Goal: Task Accomplishment & Management: Use online tool/utility

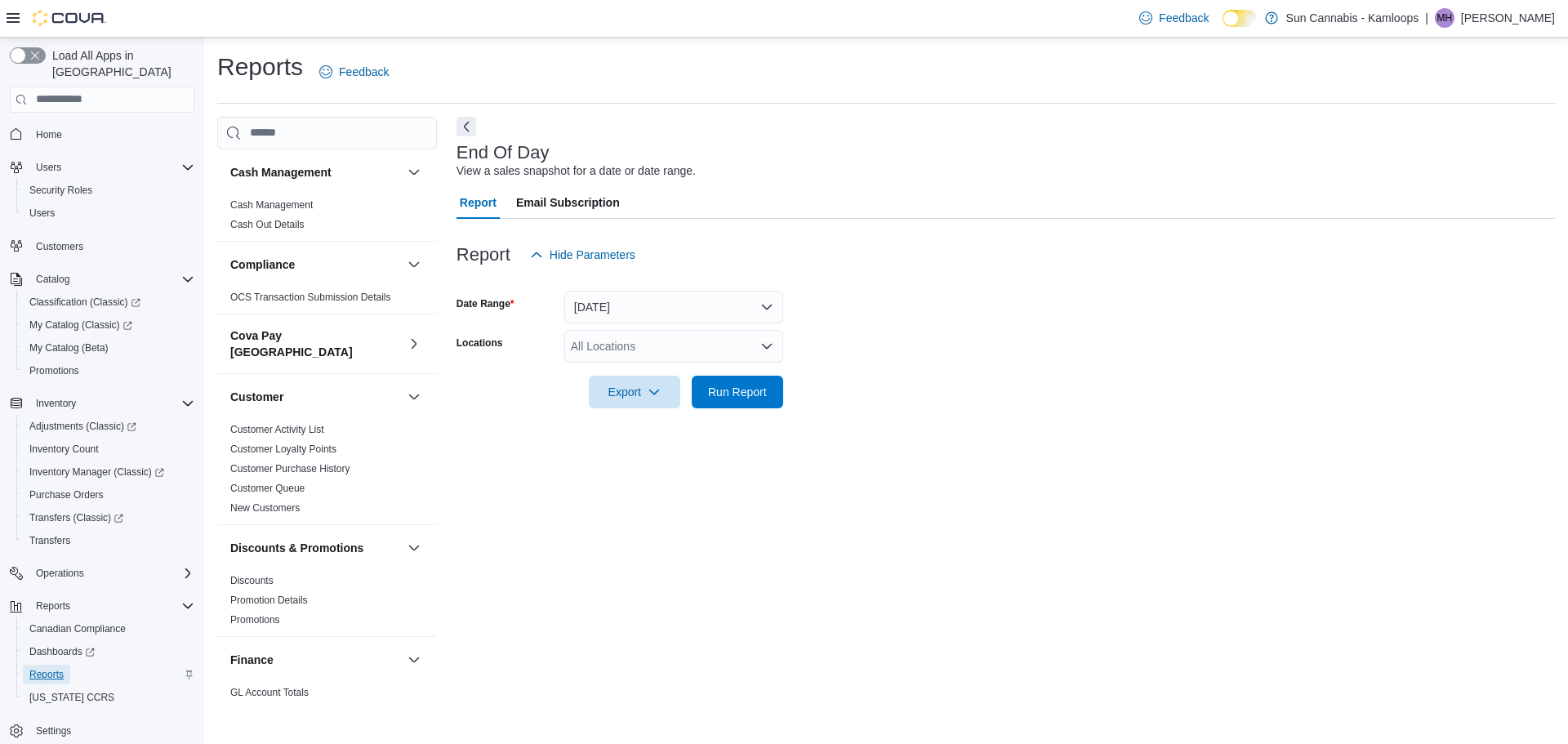
click at [43, 668] on span "Reports" at bounding box center [45, 674] width 34 height 14
click at [742, 395] on span "Run Report" at bounding box center [738, 391] width 59 height 16
